Goal: Task Accomplishment & Management: Manage account settings

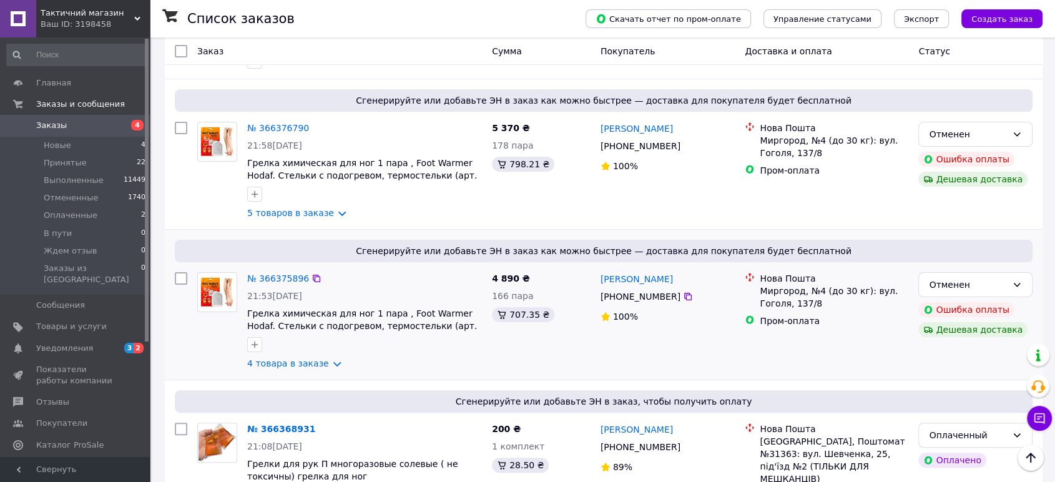
scroll to position [208, 0]
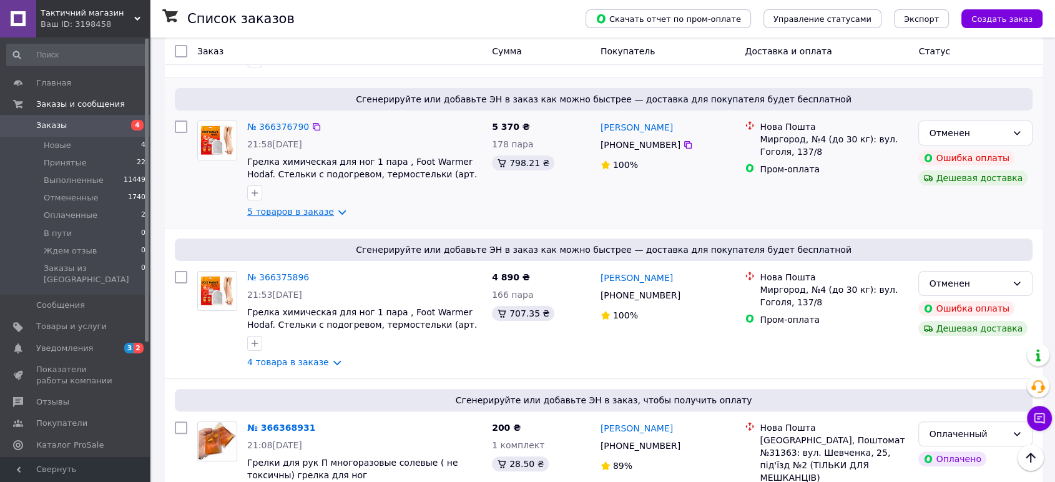
click at [270, 207] on link "5 товаров в заказе" at bounding box center [290, 212] width 87 height 10
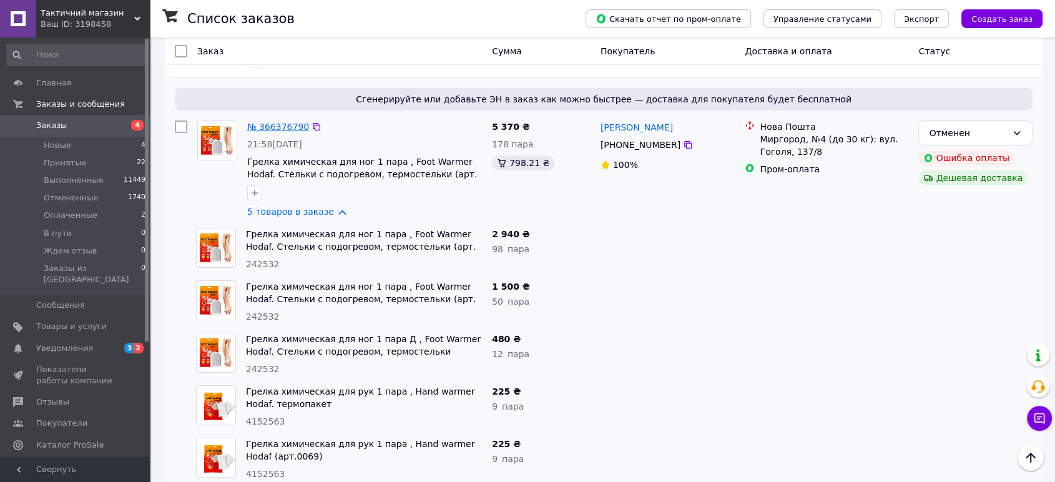
click at [274, 124] on link "№ 366376790" at bounding box center [278, 127] width 62 height 10
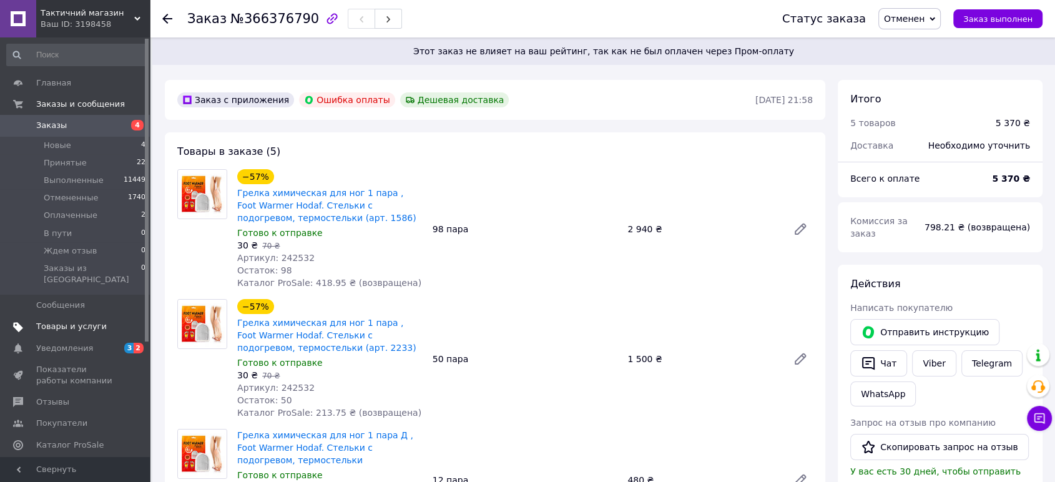
click at [63, 321] on span "Товары и услуги" at bounding box center [71, 326] width 71 height 11
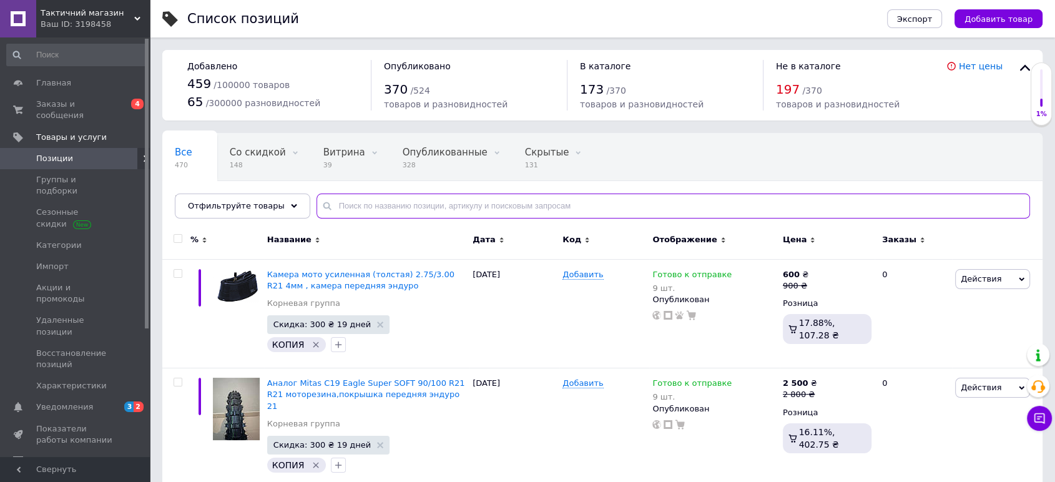
click at [393, 205] on input "text" at bounding box center [674, 206] width 714 height 25
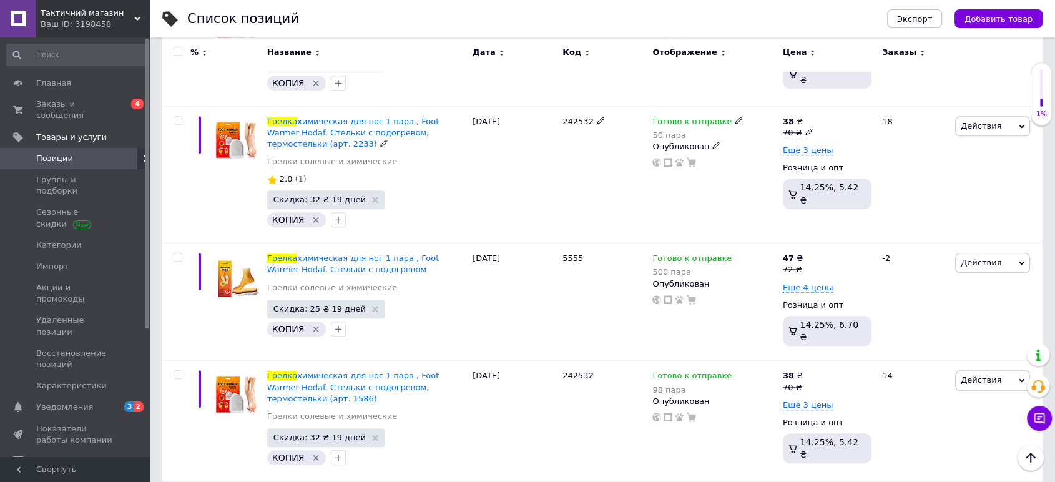
scroll to position [1318, 0]
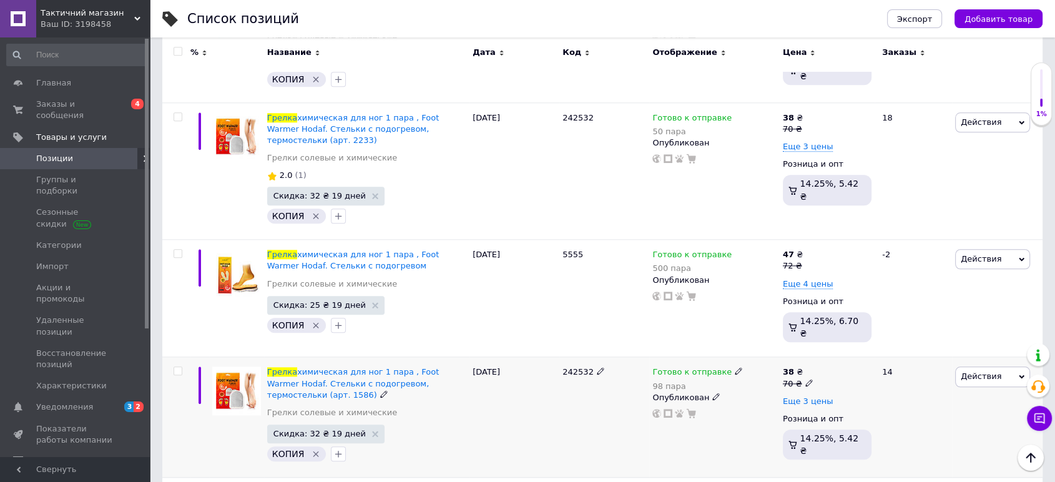
type input "грелка"
click at [799, 397] on span "Еще 3 цены" at bounding box center [808, 402] width 51 height 10
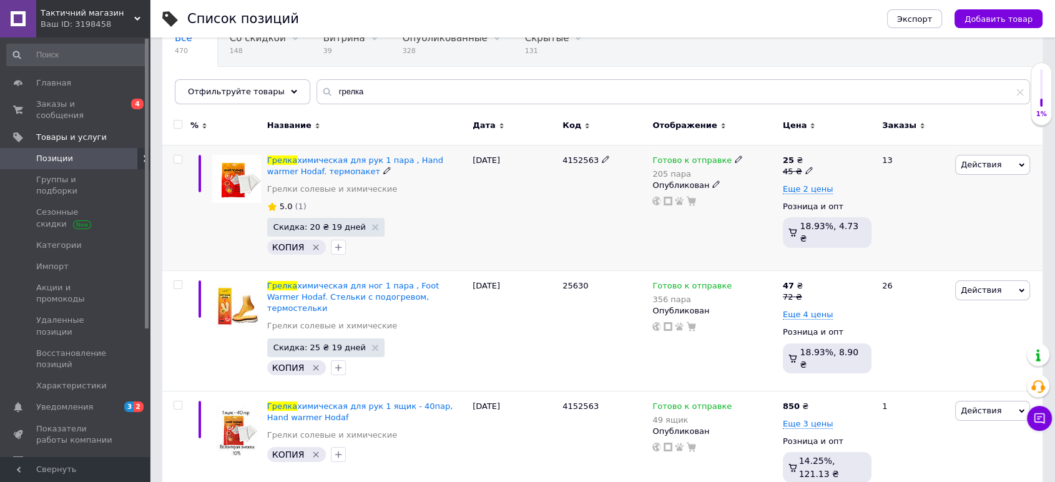
scroll to position [139, 0]
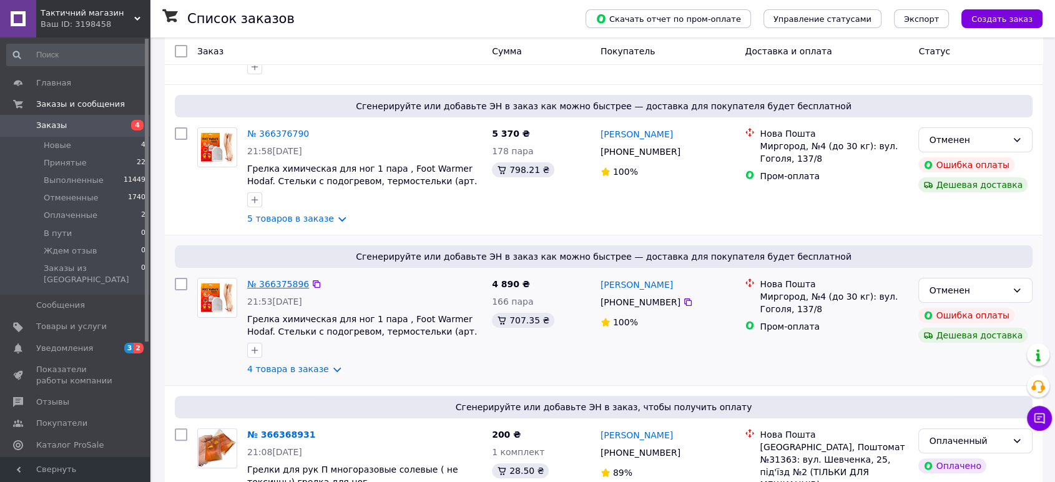
scroll to position [208, 0]
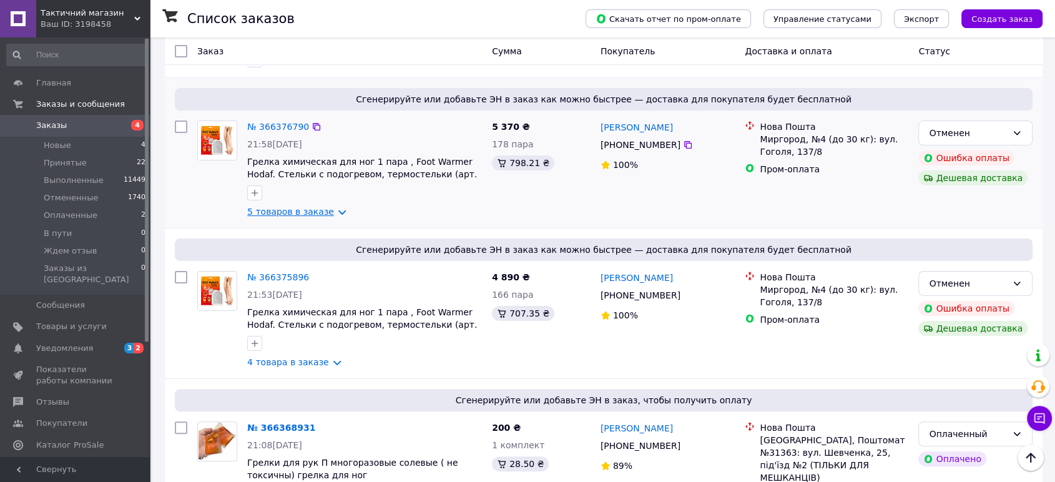
click at [290, 215] on link "5 товаров в заказе" at bounding box center [290, 212] width 87 height 10
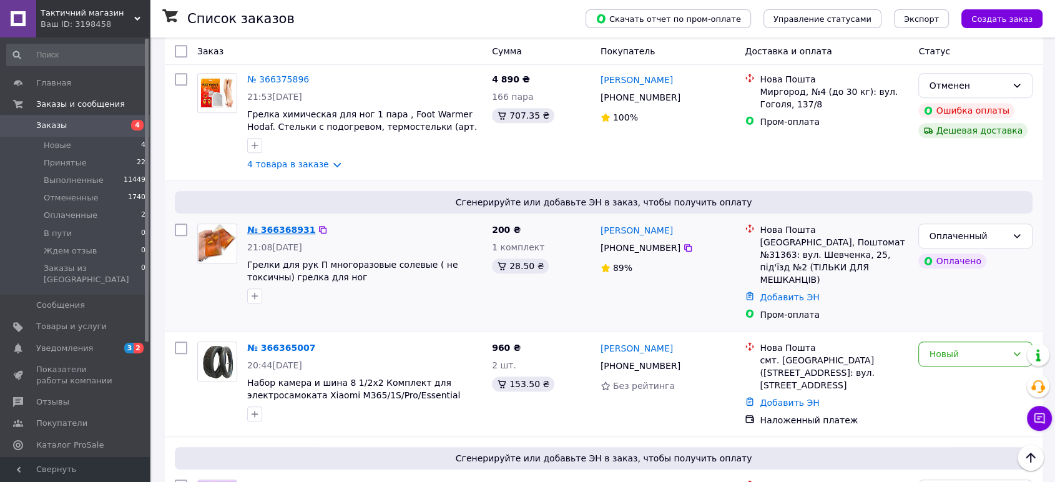
scroll to position [625, 0]
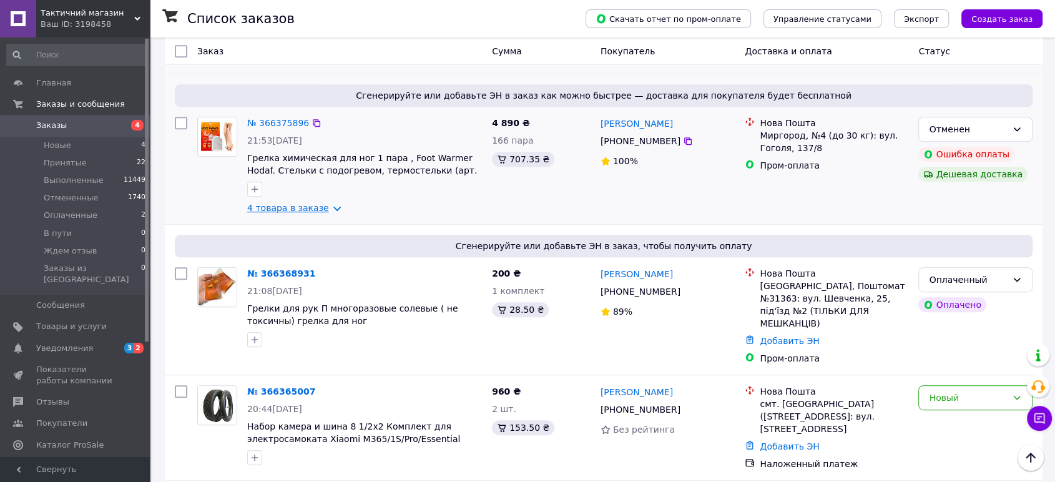
click at [287, 211] on link "4 товара в заказе" at bounding box center [288, 208] width 82 height 10
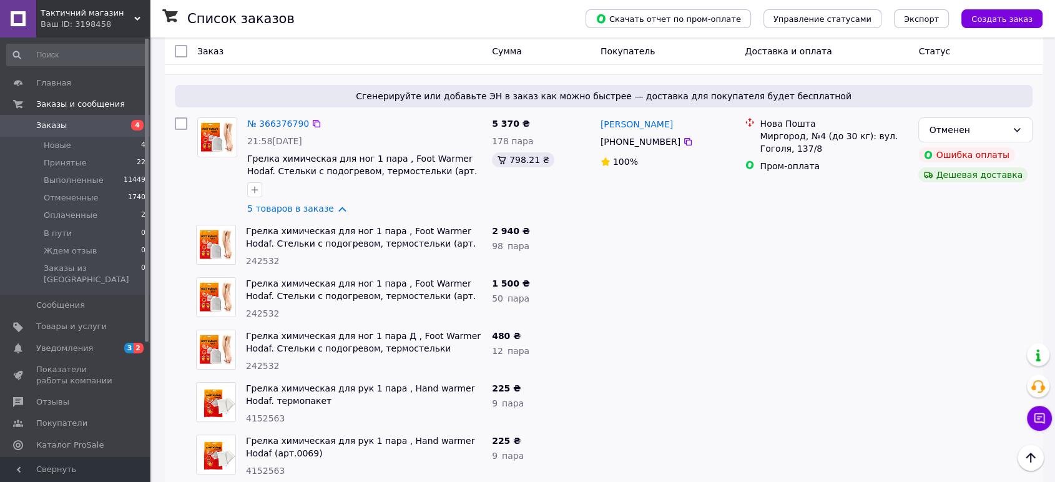
scroll to position [208, 0]
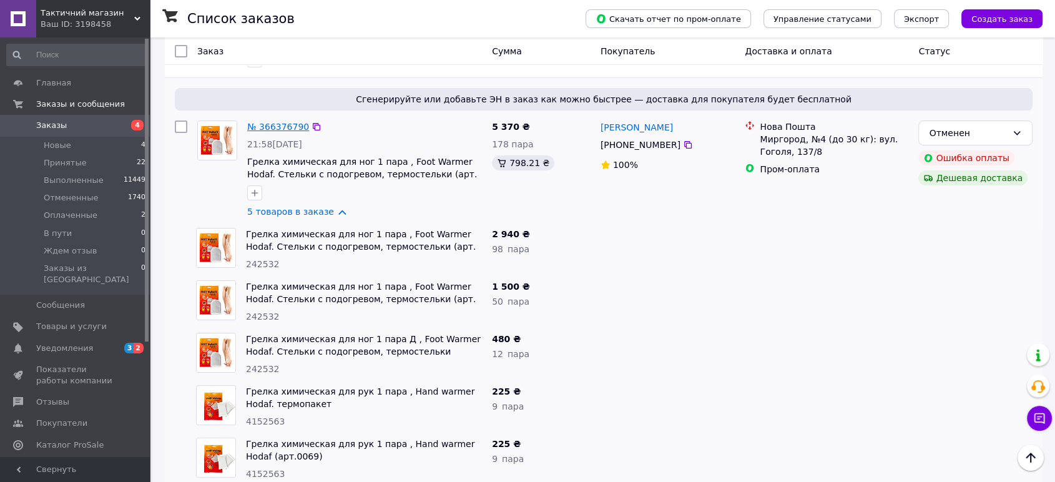
click at [271, 124] on link "№ 366376790" at bounding box center [278, 127] width 62 height 10
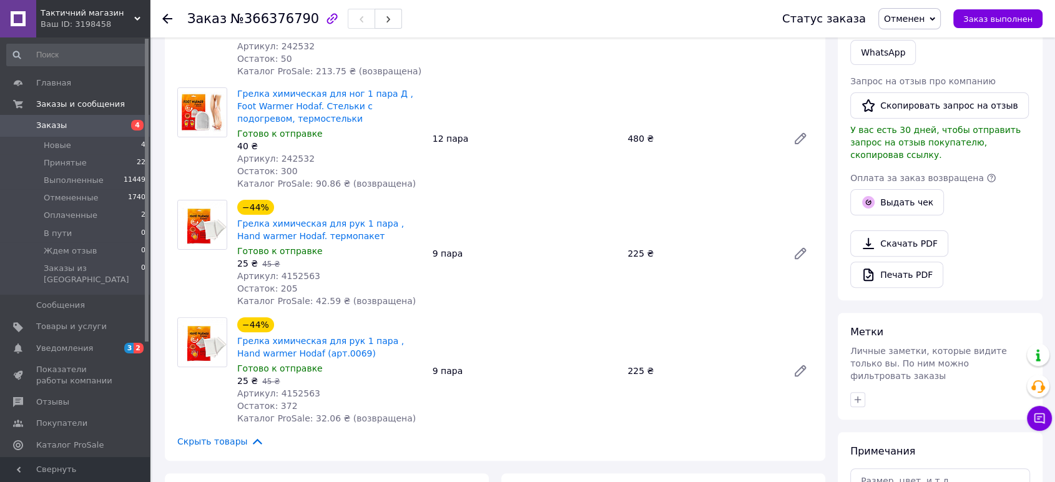
scroll to position [347, 0]
